Goal: Task Accomplishment & Management: Manage account settings

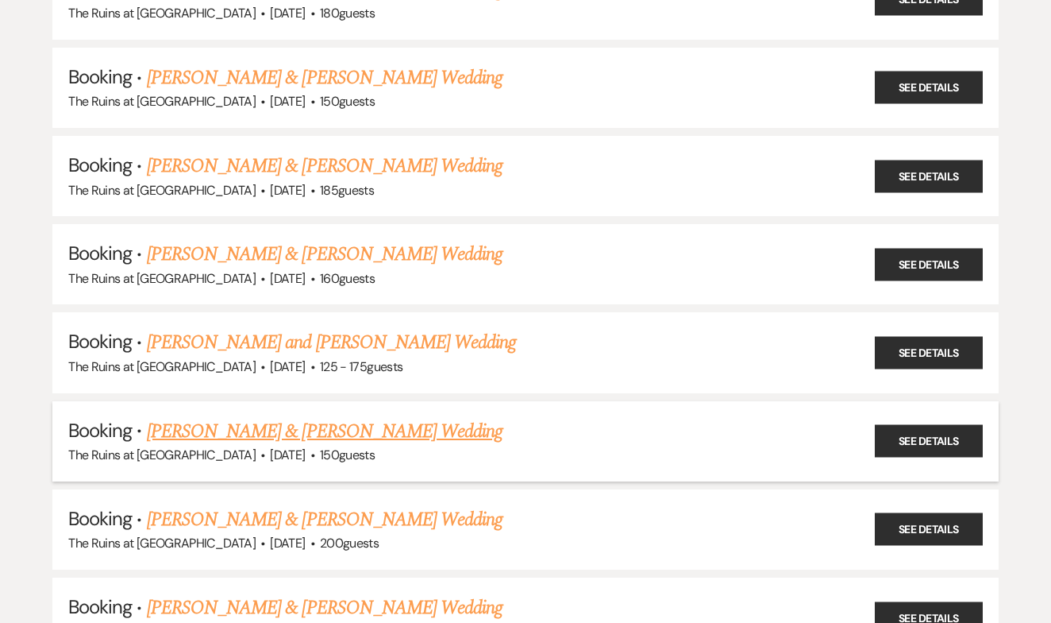
scroll to position [237, 0]
click at [924, 426] on link "See Details" at bounding box center [929, 441] width 108 height 33
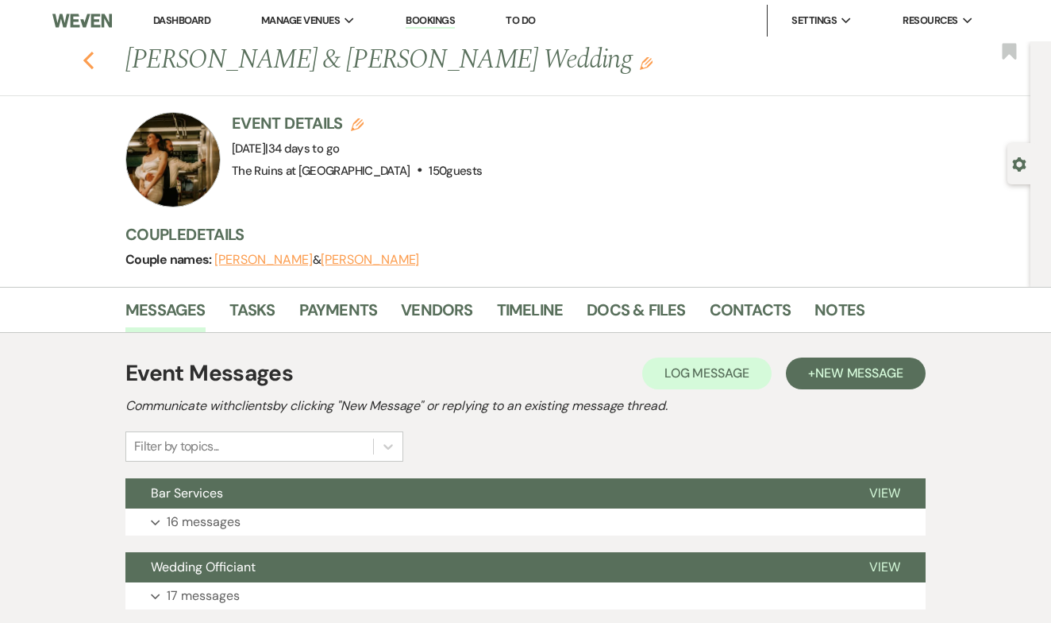
click at [86, 59] on use "button" at bounding box center [88, 60] width 10 height 17
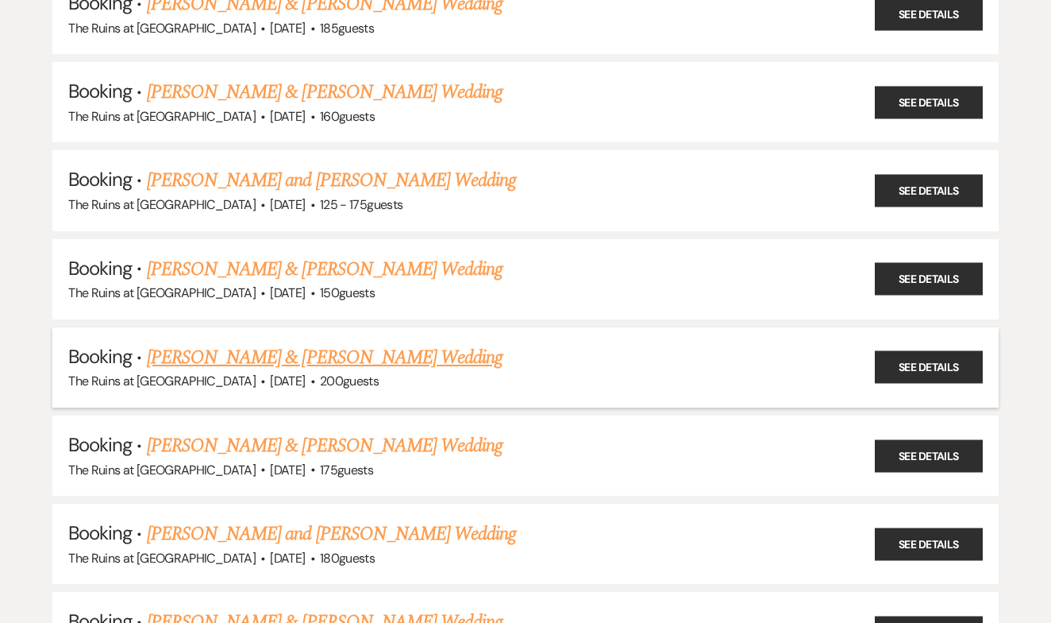
scroll to position [414, 0]
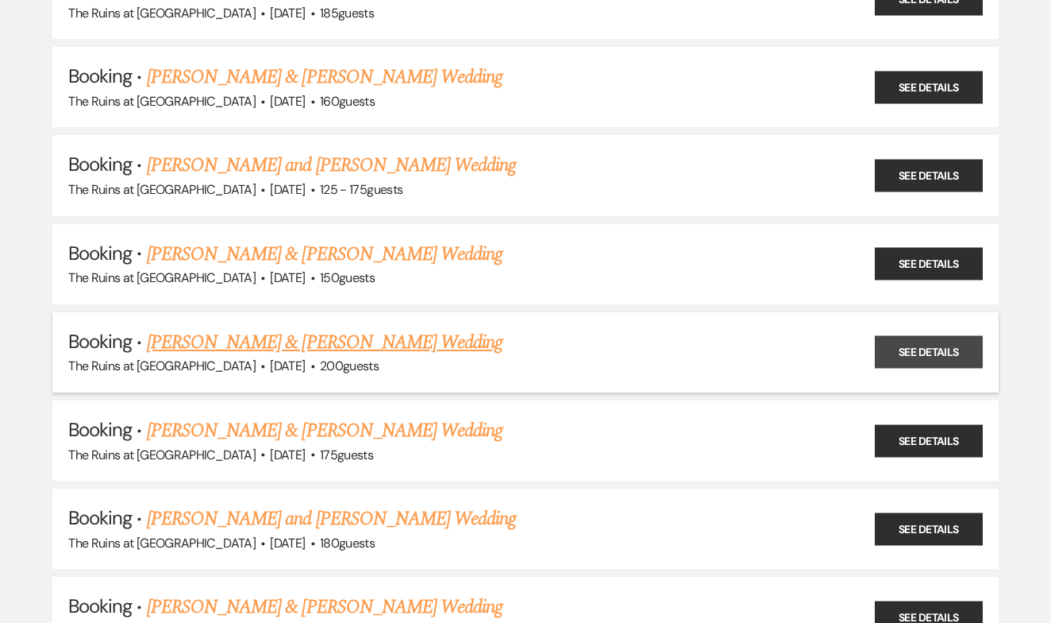
click at [882, 336] on link "See Details" at bounding box center [929, 352] width 108 height 33
